Goal: Information Seeking & Learning: Learn about a topic

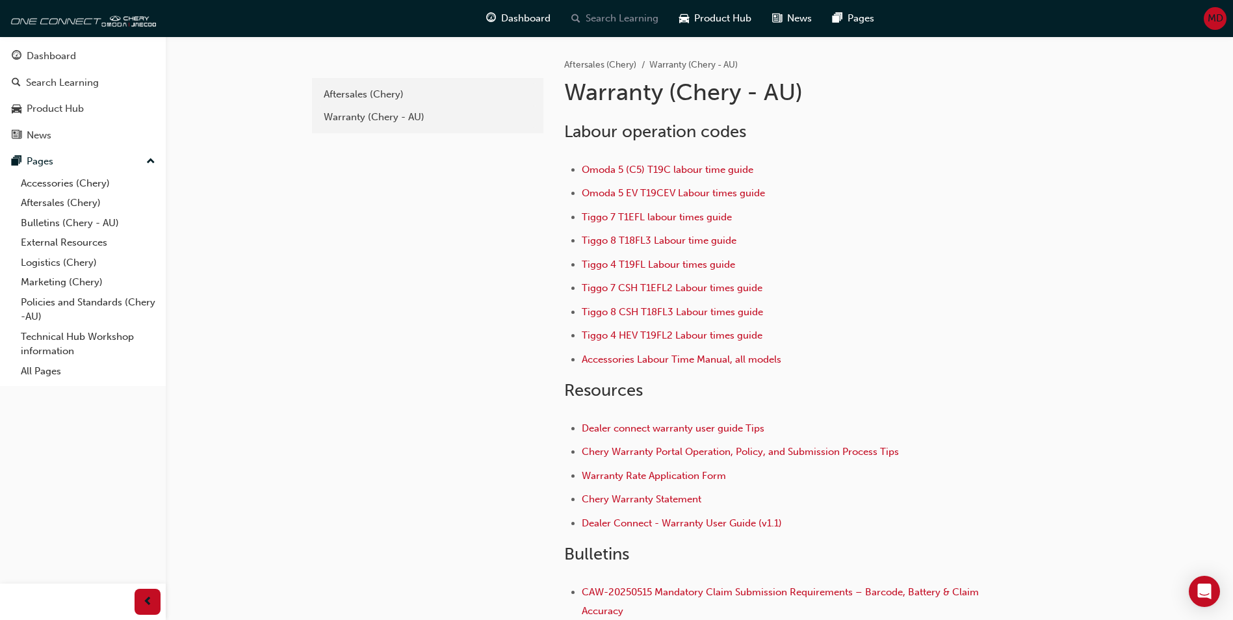
click at [628, 19] on span "Search Learning" at bounding box center [622, 18] width 73 height 15
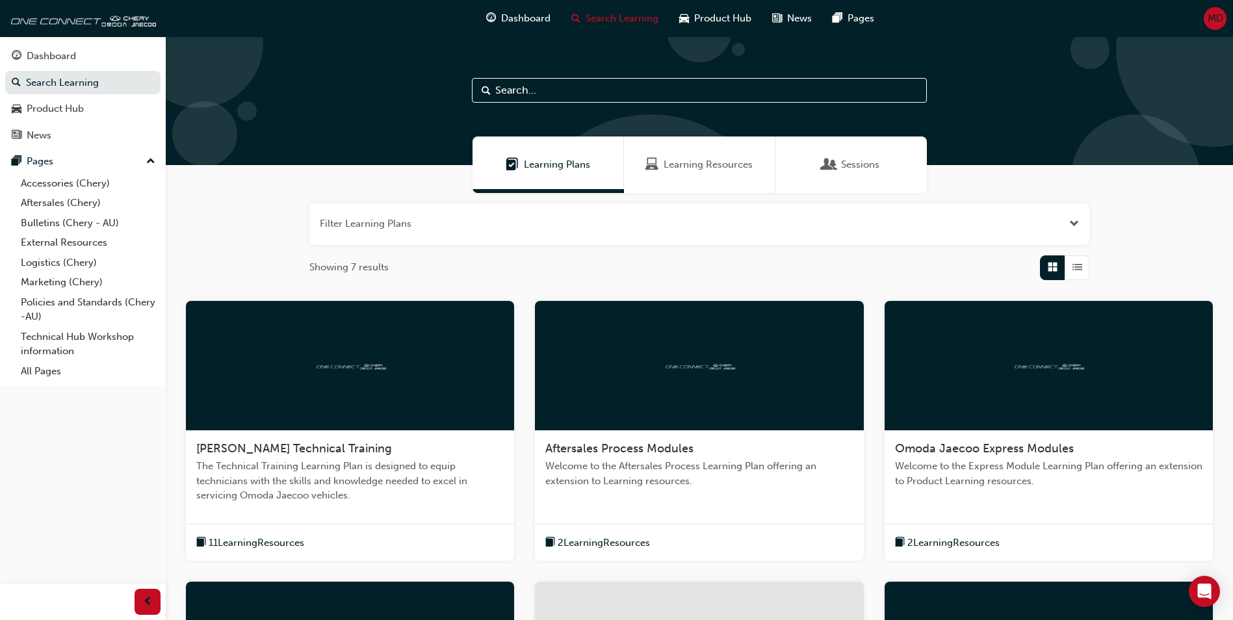
click at [666, 166] on span "Learning Resources" at bounding box center [708, 164] width 89 height 15
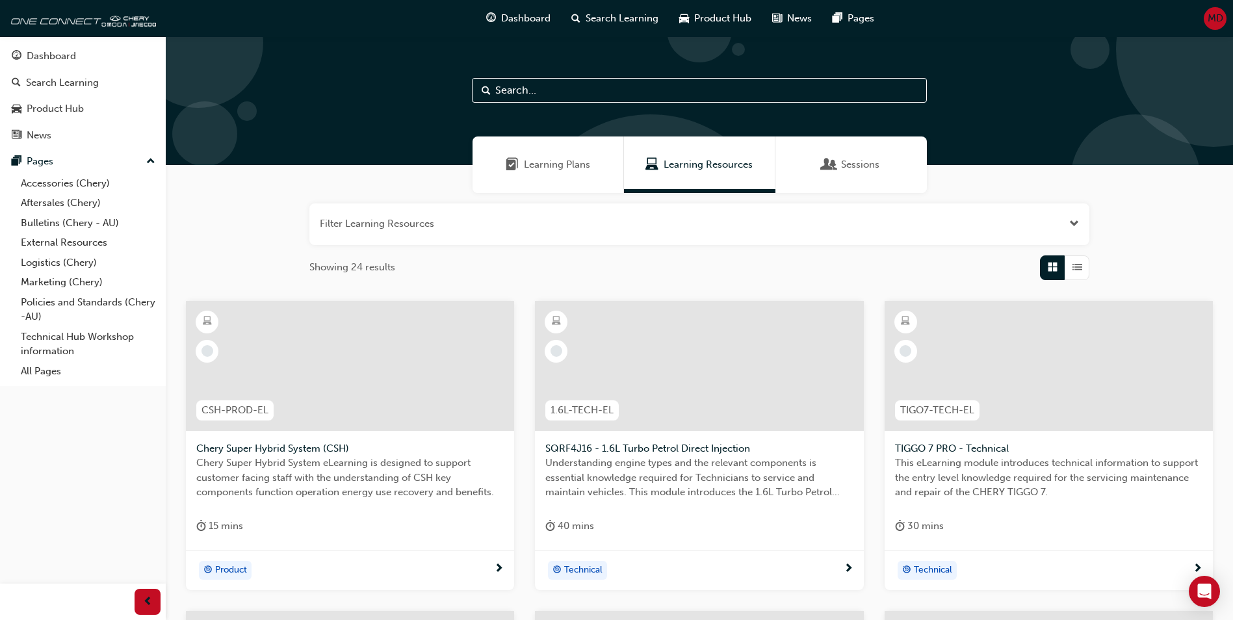
click at [1064, 185] on div "Learning Plans Learning Resources Sessions" at bounding box center [699, 165] width 1067 height 57
click at [513, 164] on span "Learning Plans" at bounding box center [512, 164] width 13 height 15
